Goal: Task Accomplishment & Management: Use online tool/utility

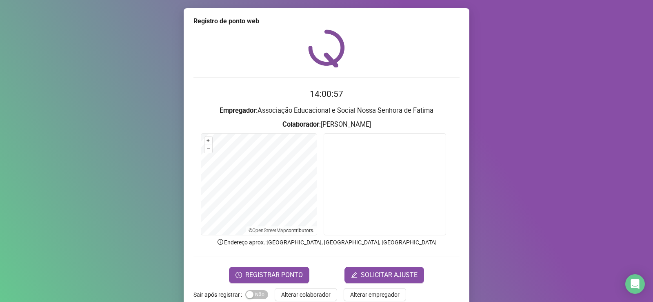
click at [491, 76] on div "Registro de ponto web 14:00:57 Empregador : Associação Educacional e Social Nos…" at bounding box center [326, 151] width 653 height 302
click at [481, 73] on div "Registro de ponto web 14:00:57 Empregador : Associação Educacional e Social Nos…" at bounding box center [326, 151] width 653 height 302
click at [303, 295] on span "Alterar colaborador" at bounding box center [305, 294] width 49 height 9
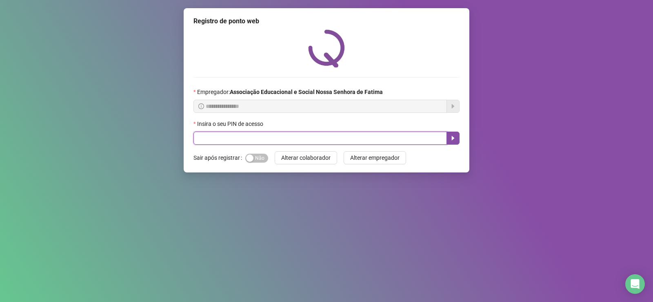
click at [286, 141] on input "text" at bounding box center [319, 137] width 253 height 13
type input "****"
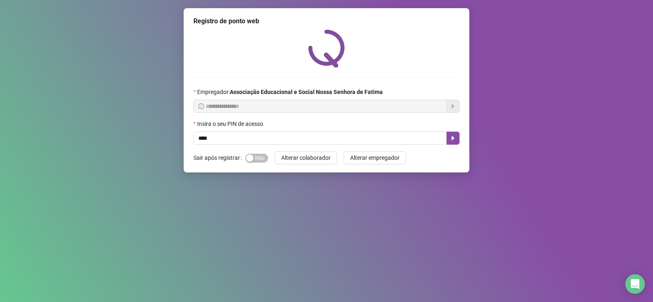
click at [243, 160] on label "Sair após registrar" at bounding box center [219, 157] width 52 height 13
click at [457, 140] on button "button" at bounding box center [452, 137] width 13 height 13
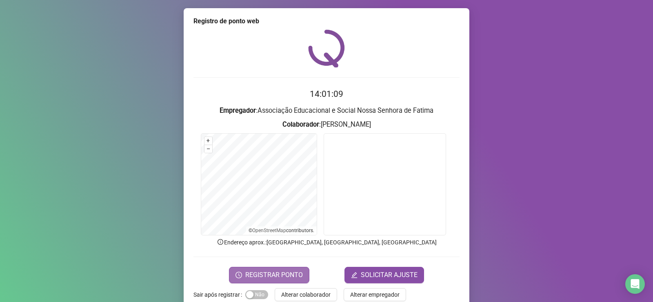
click at [285, 272] on span "REGISTRAR PONTO" at bounding box center [274, 275] width 58 height 10
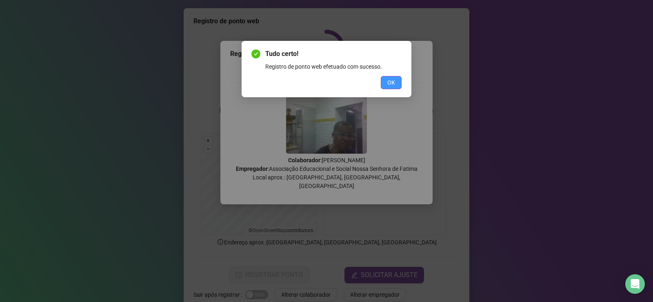
click at [390, 80] on span "OK" at bounding box center [391, 82] width 8 height 9
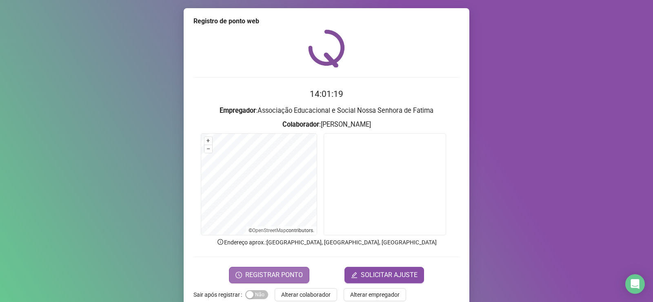
click at [265, 271] on span "REGISTRAR PONTO" at bounding box center [274, 275] width 58 height 10
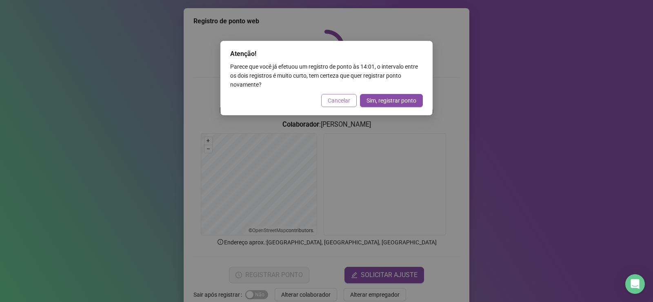
click at [342, 101] on span "Cancelar" at bounding box center [339, 100] width 22 height 9
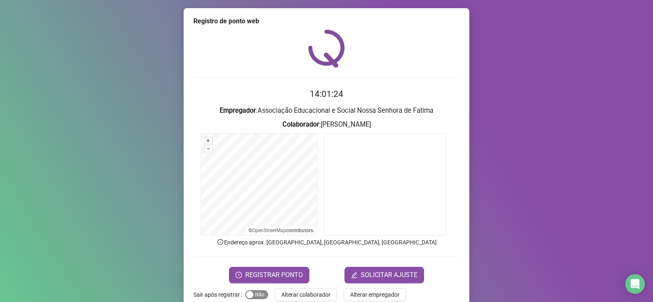
click at [248, 296] on div "button" at bounding box center [249, 294] width 7 height 7
